Goal: Information Seeking & Learning: Check status

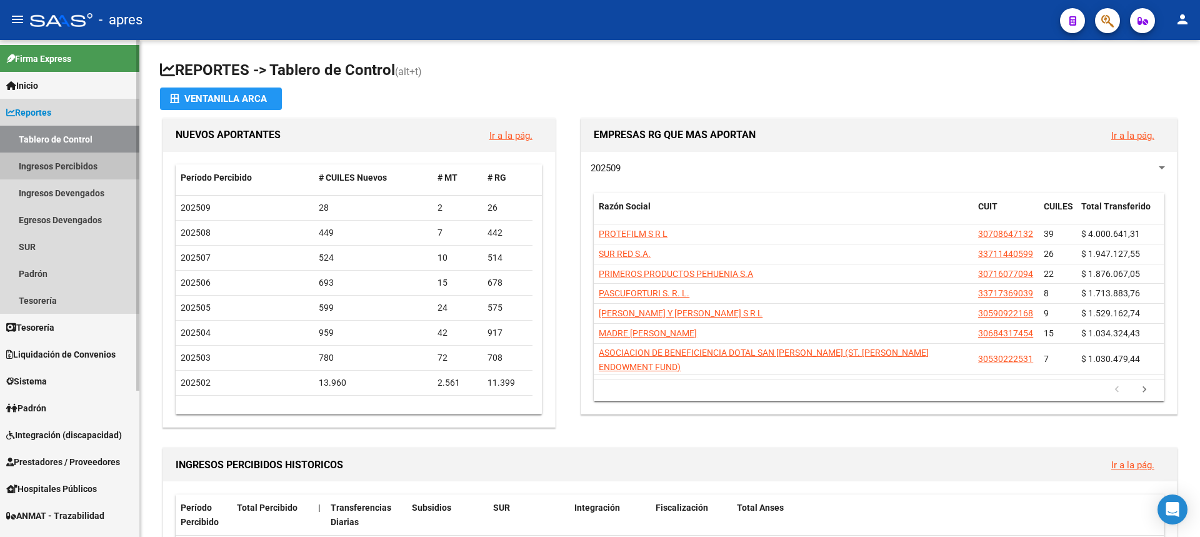
click at [62, 172] on link "Ingresos Percibidos" at bounding box center [69, 165] width 139 height 27
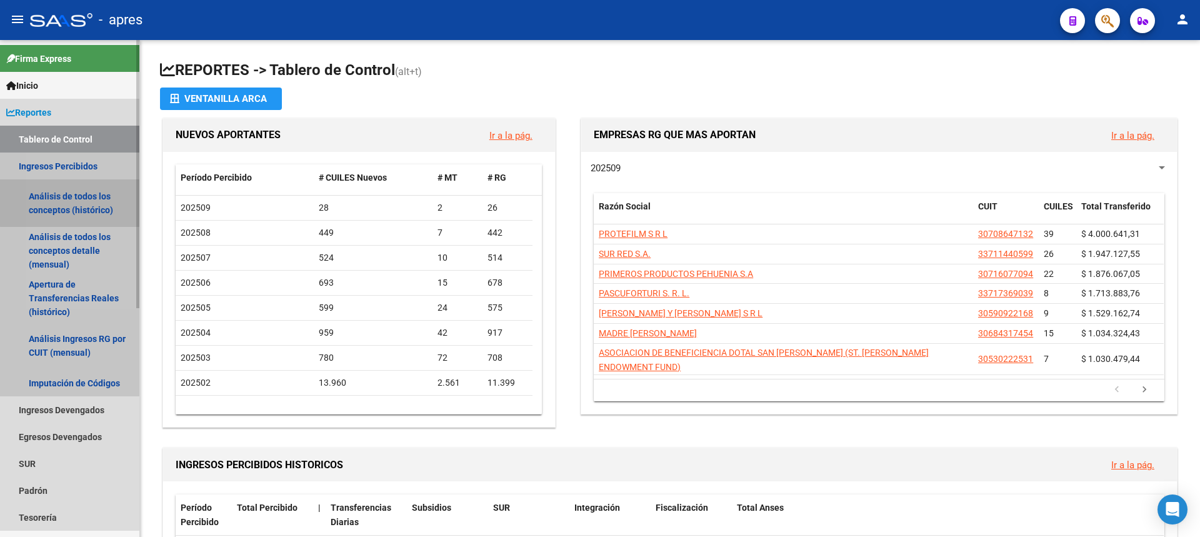
click at [76, 201] on link "Análisis de todos los conceptos (histórico)" at bounding box center [69, 202] width 139 height 47
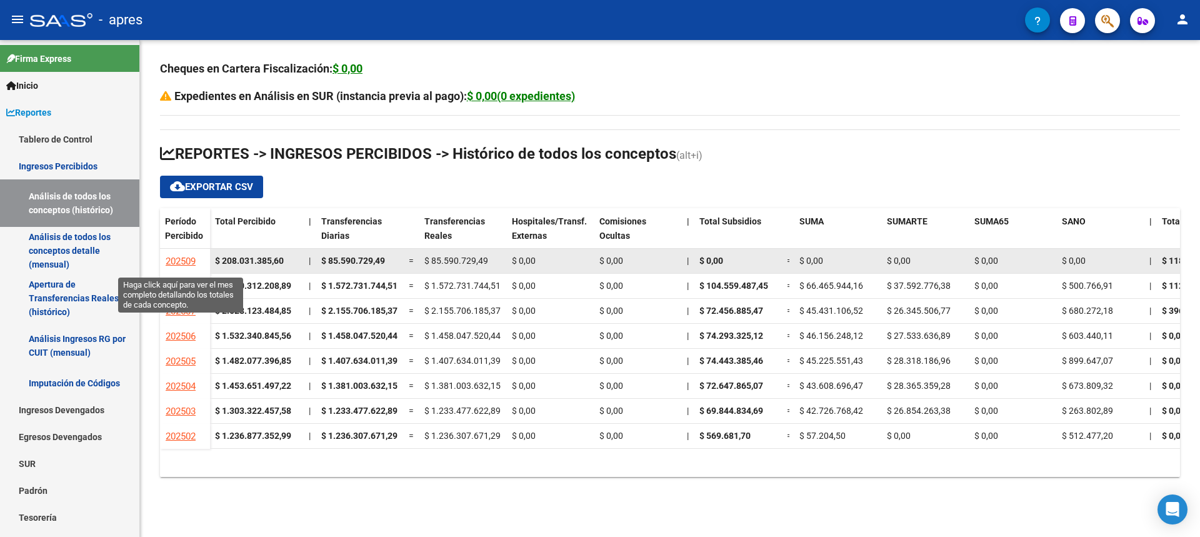
click at [182, 256] on span "202509" at bounding box center [181, 261] width 30 height 11
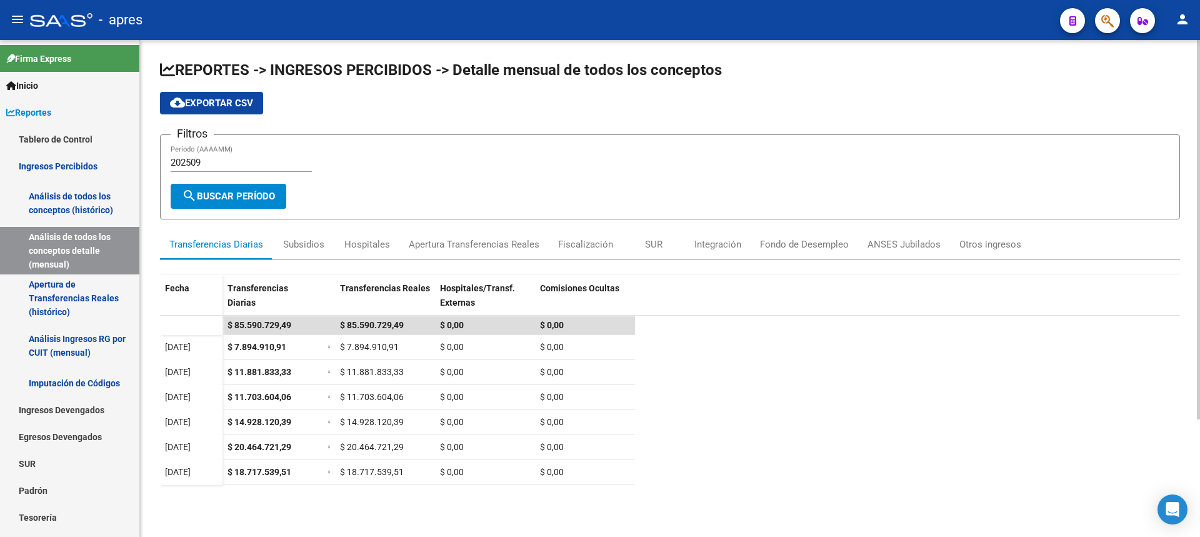
scroll to position [62, 0]
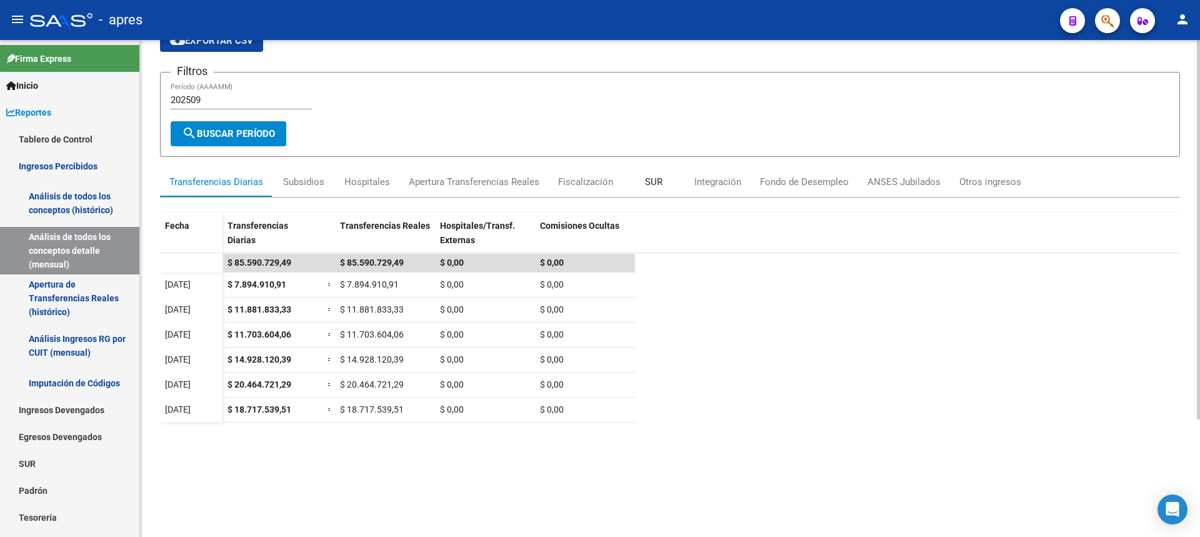
click at [625, 167] on div "SUR" at bounding box center [653, 182] width 62 height 30
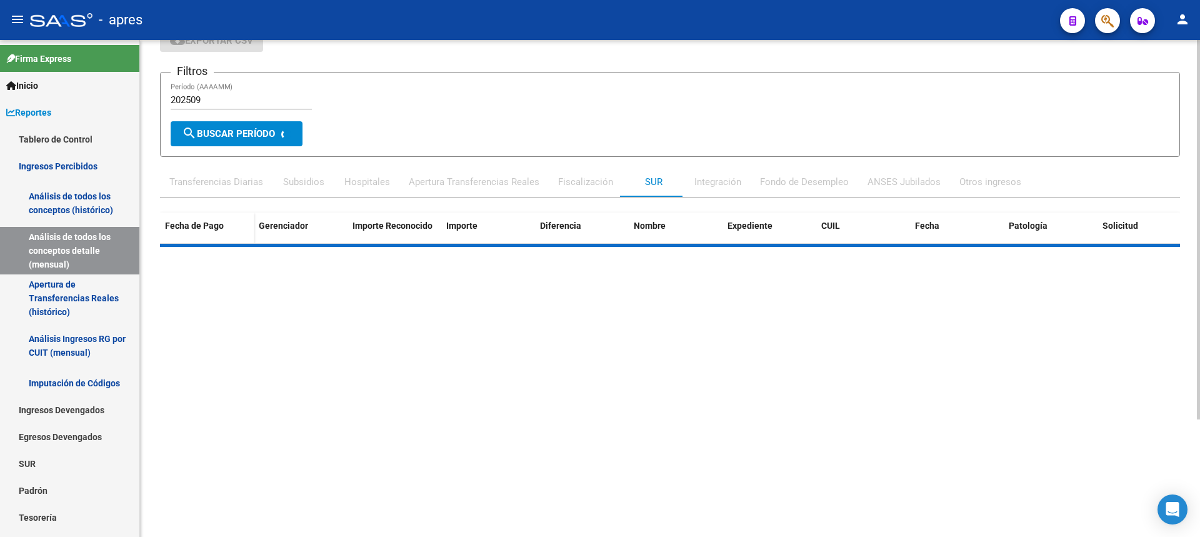
scroll to position [0, 0]
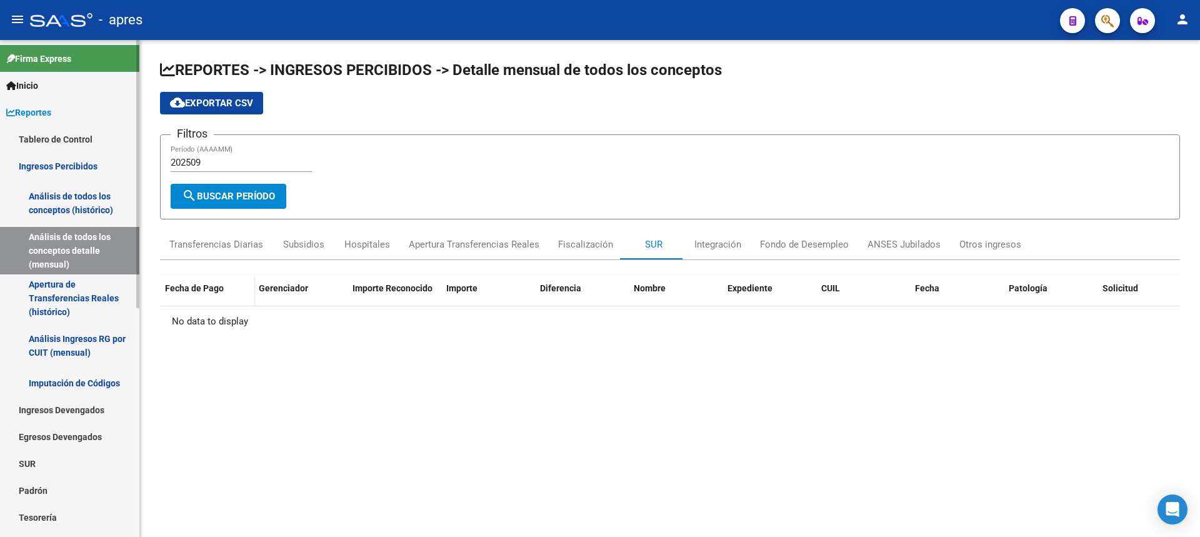
click at [48, 165] on link "Ingresos Percibidos" at bounding box center [69, 165] width 139 height 27
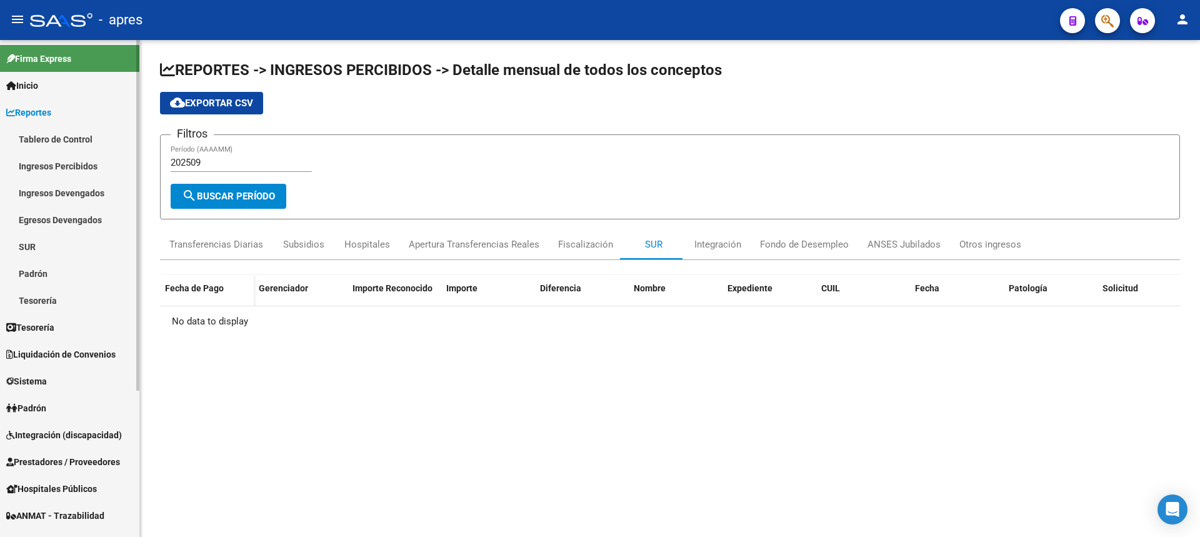
click at [77, 164] on link "Ingresos Percibidos" at bounding box center [69, 165] width 139 height 27
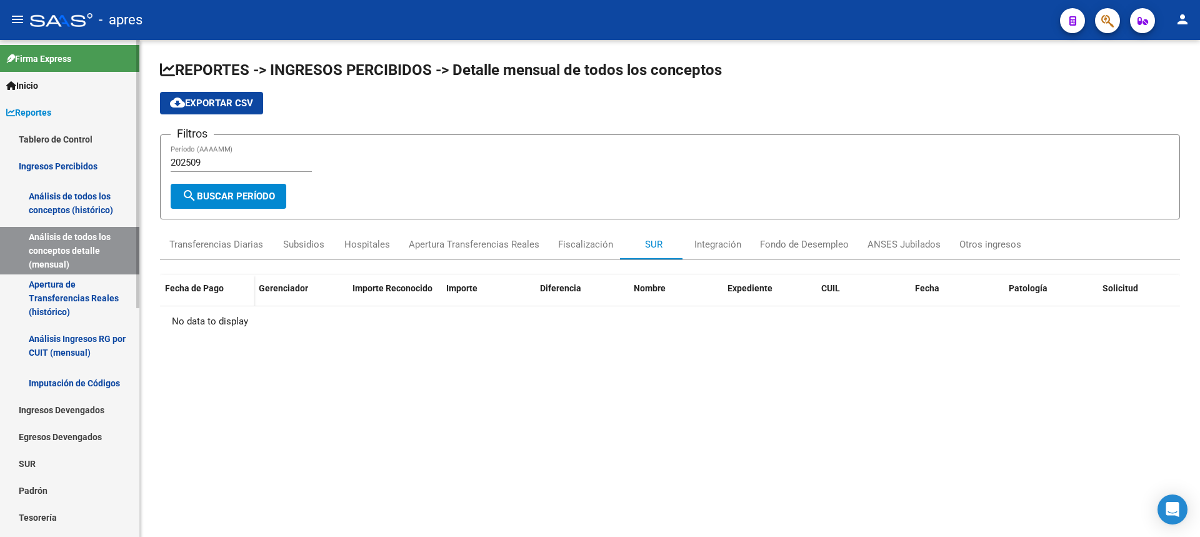
click at [72, 201] on link "Análisis de todos los conceptos (histórico)" at bounding box center [69, 202] width 139 height 47
